Goal: Use online tool/utility: Use online tool/utility

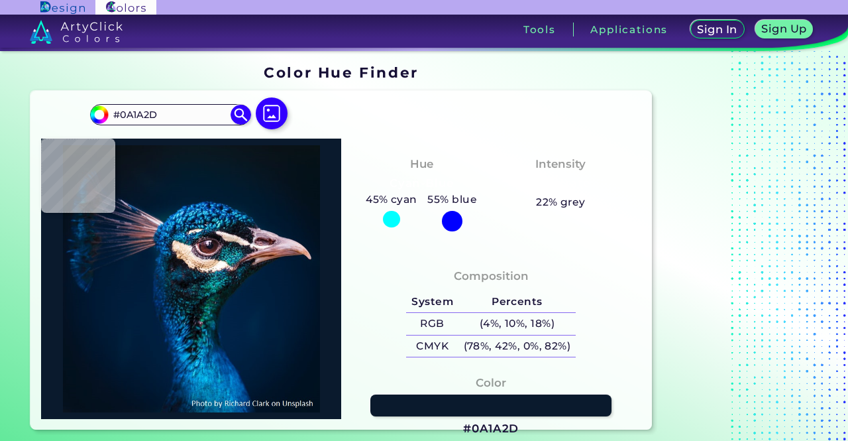
type input "#000000"
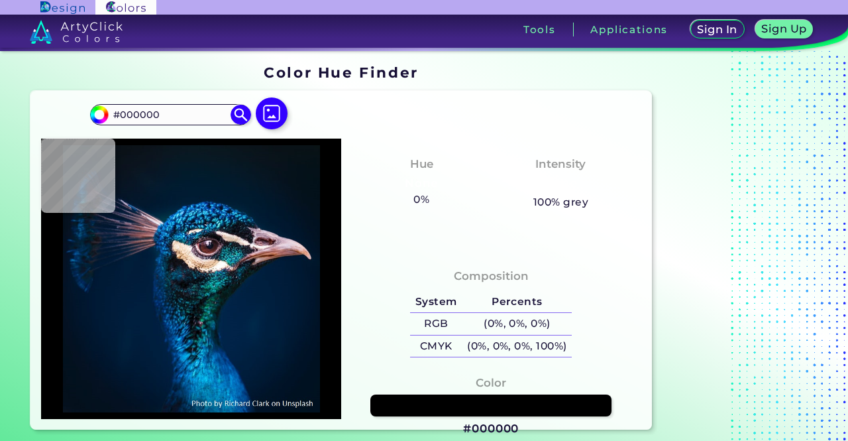
type input "#091219"
type input "#041119"
type input "#000000"
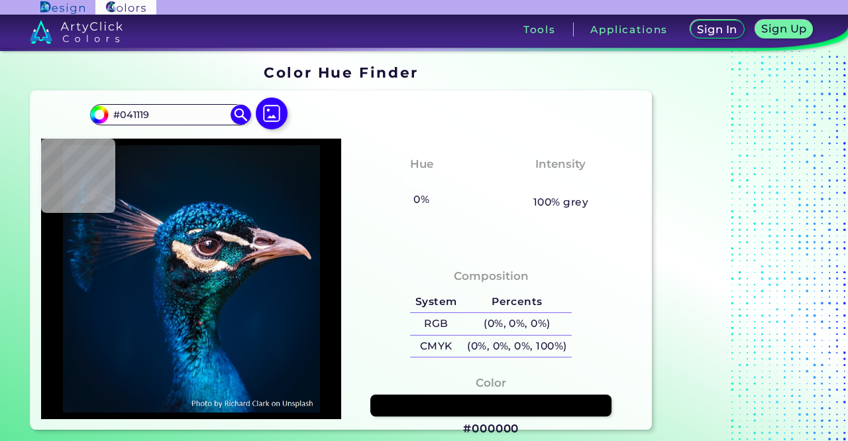
type input "#000000"
type input "#03111e"
type input "#03111E"
type input "#051320"
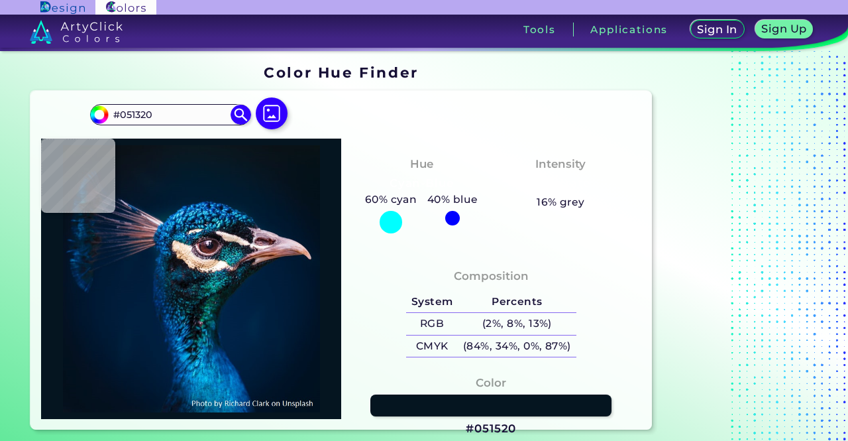
type input "#051520"
type input "#061721"
type input "#09161e"
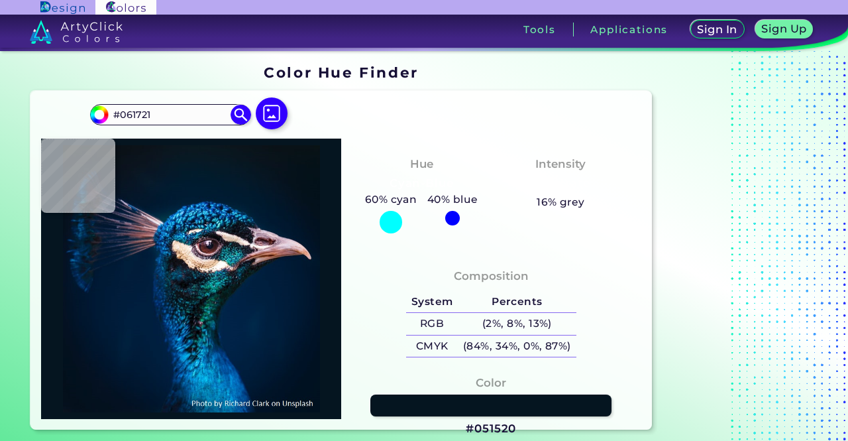
type input "#09161E"
type input "#0a171d"
type input "#0A171D"
click at [275, 113] on img at bounding box center [271, 114] width 38 height 38
click at [0, 0] on input "file" at bounding box center [0, 0] width 0 height 0
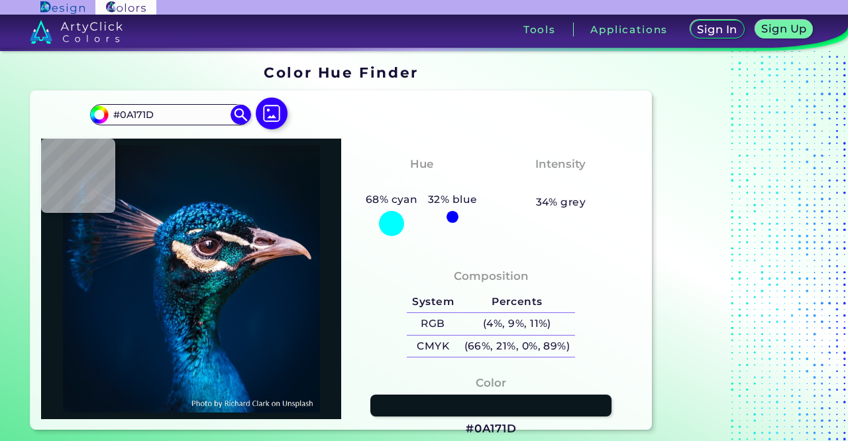
type input "#00b050"
type input "#00B050"
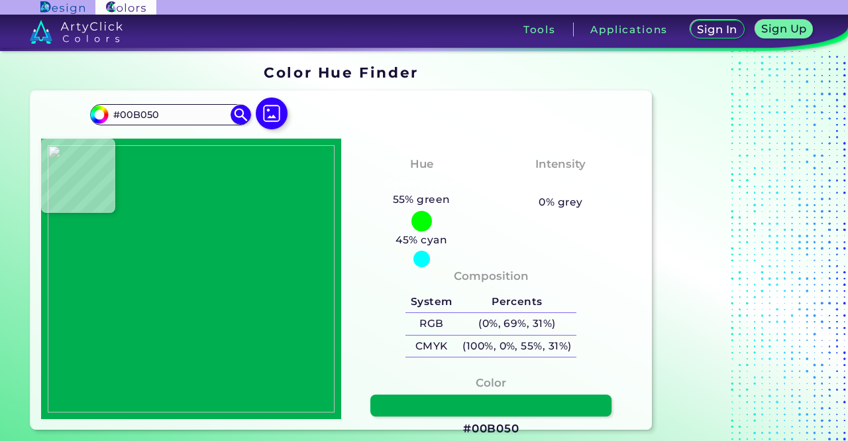
click at [129, 228] on div at bounding box center [191, 278] width 300 height 280
type input "#000000"
